Goal: Entertainment & Leisure: Consume media (video, audio)

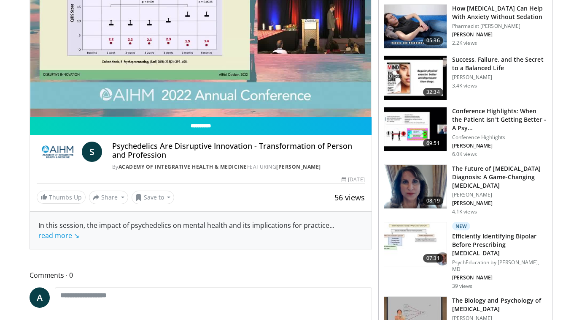
scroll to position [211, 0]
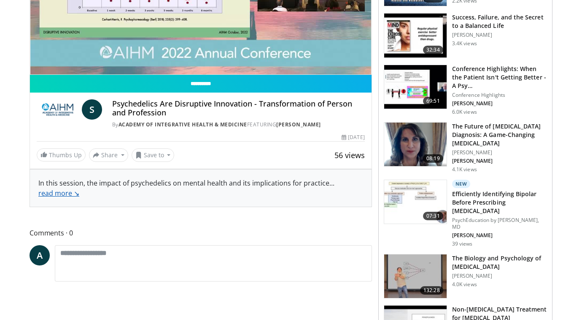
click at [56, 195] on link "read more ↘" at bounding box center [58, 192] width 41 height 9
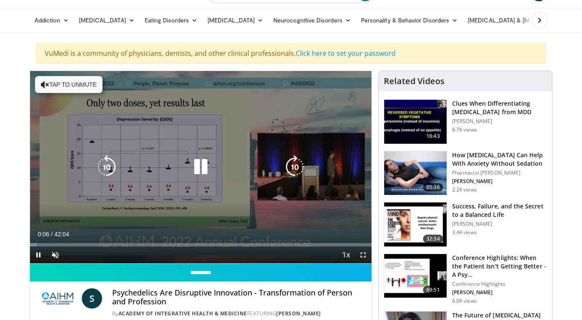
scroll to position [42, 0]
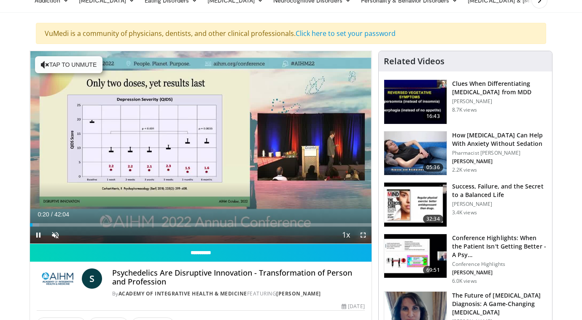
click at [363, 234] on span "Video Player" at bounding box center [363, 234] width 17 height 17
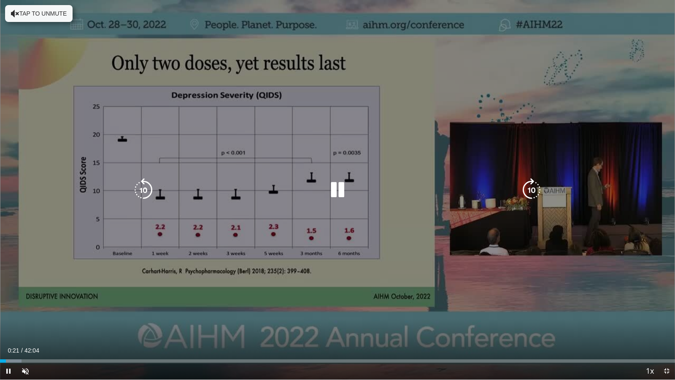
click at [330, 185] on icon "Video Player" at bounding box center [338, 190] width 24 height 24
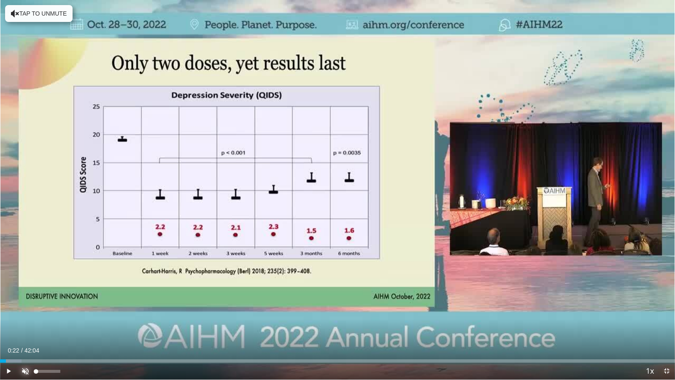
click at [24, 319] on span "Video Player" at bounding box center [25, 371] width 17 height 17
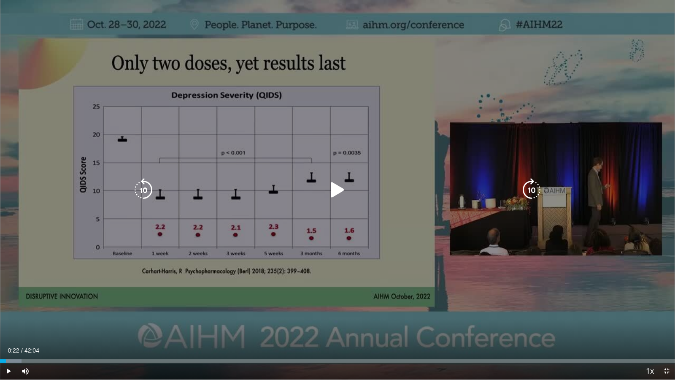
click at [343, 189] on icon "Video Player" at bounding box center [338, 190] width 24 height 24
click at [582, 319] on span "Video Player" at bounding box center [666, 371] width 17 height 17
